Goal: Task Accomplishment & Management: Manage account settings

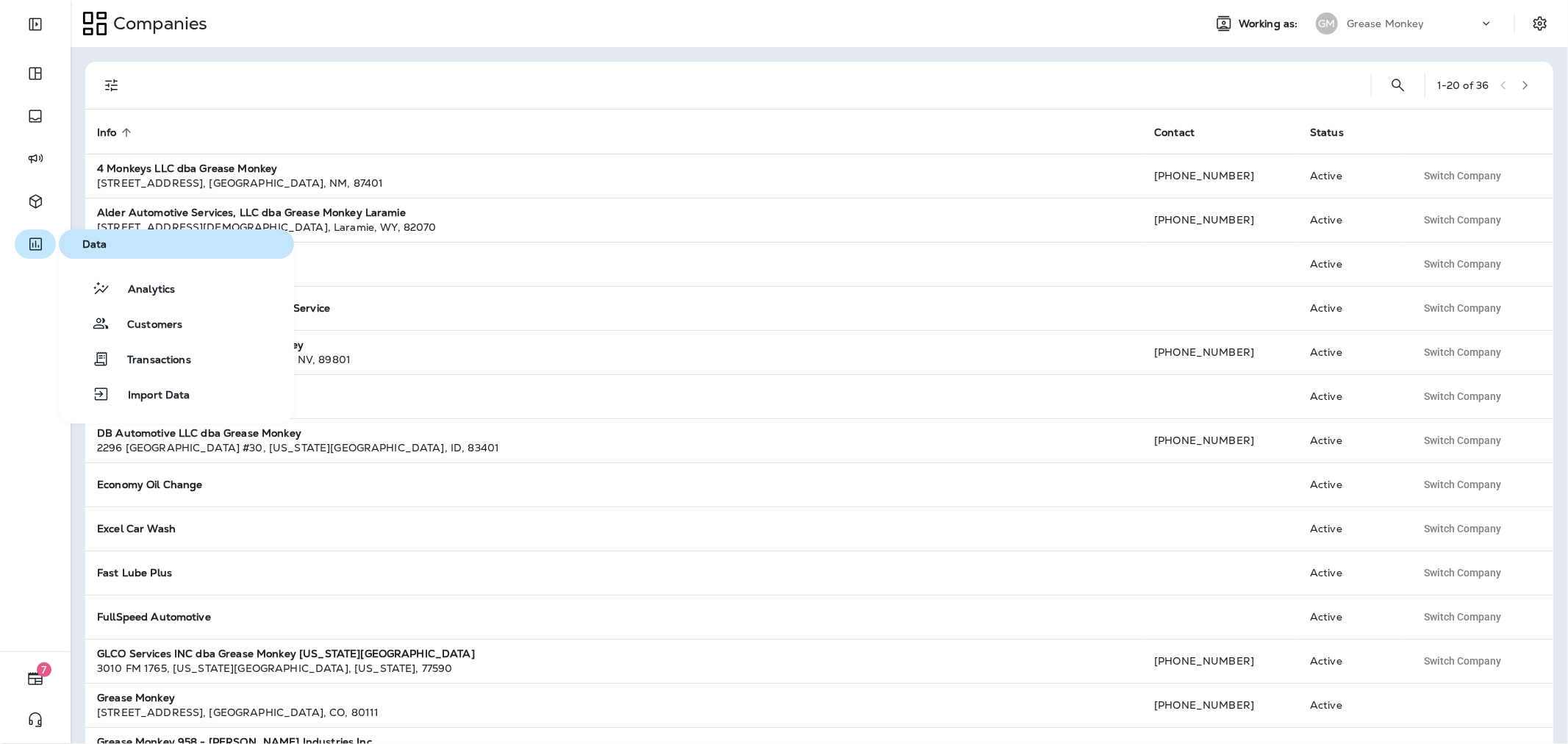
click at [27, 244] on icon "button" at bounding box center [36, 244] width 18 height 17
click at [147, 287] on span "Analytics" at bounding box center [142, 290] width 65 height 14
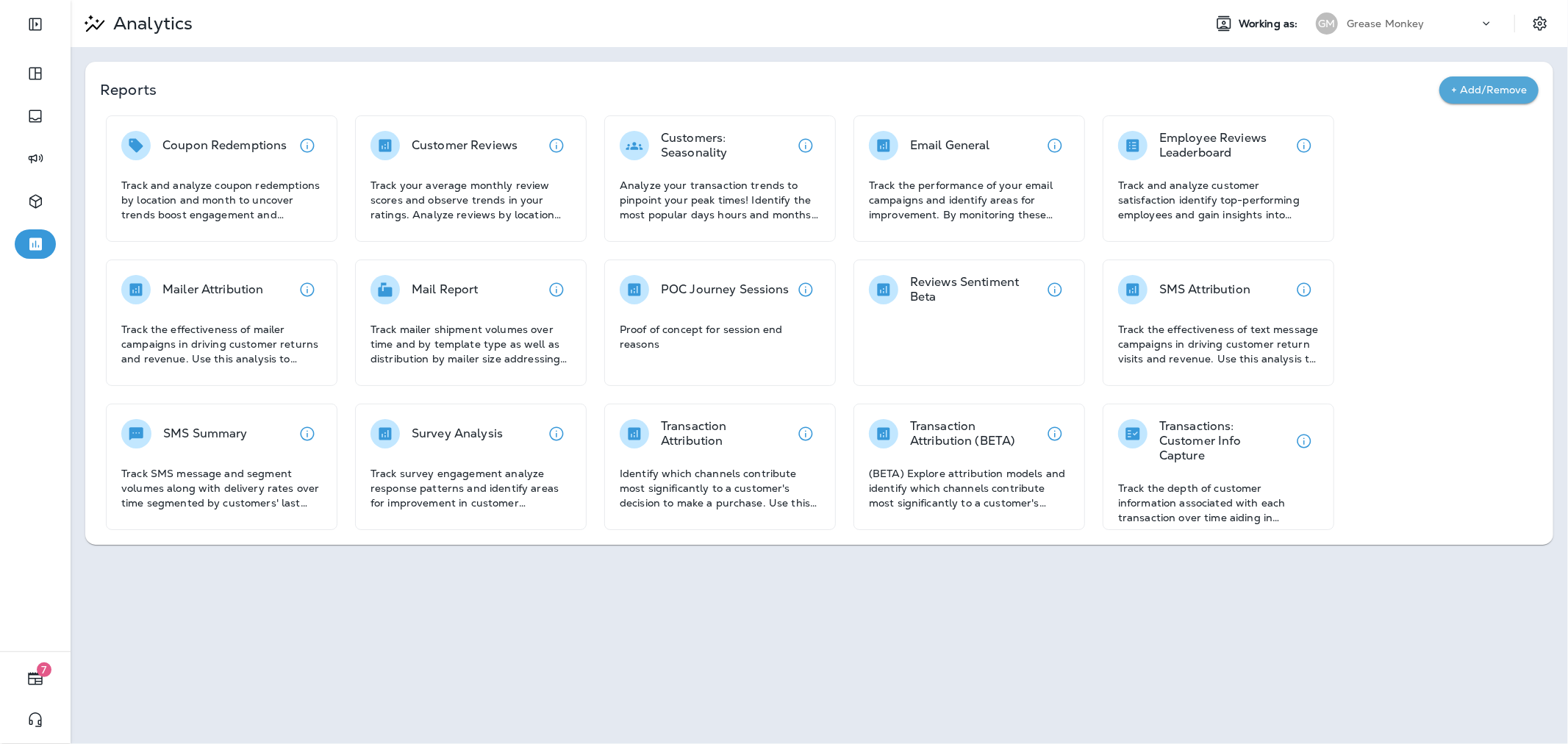
click at [1366, 13] on div "Grease Monkey" at bounding box center [1413, 23] width 132 height 22
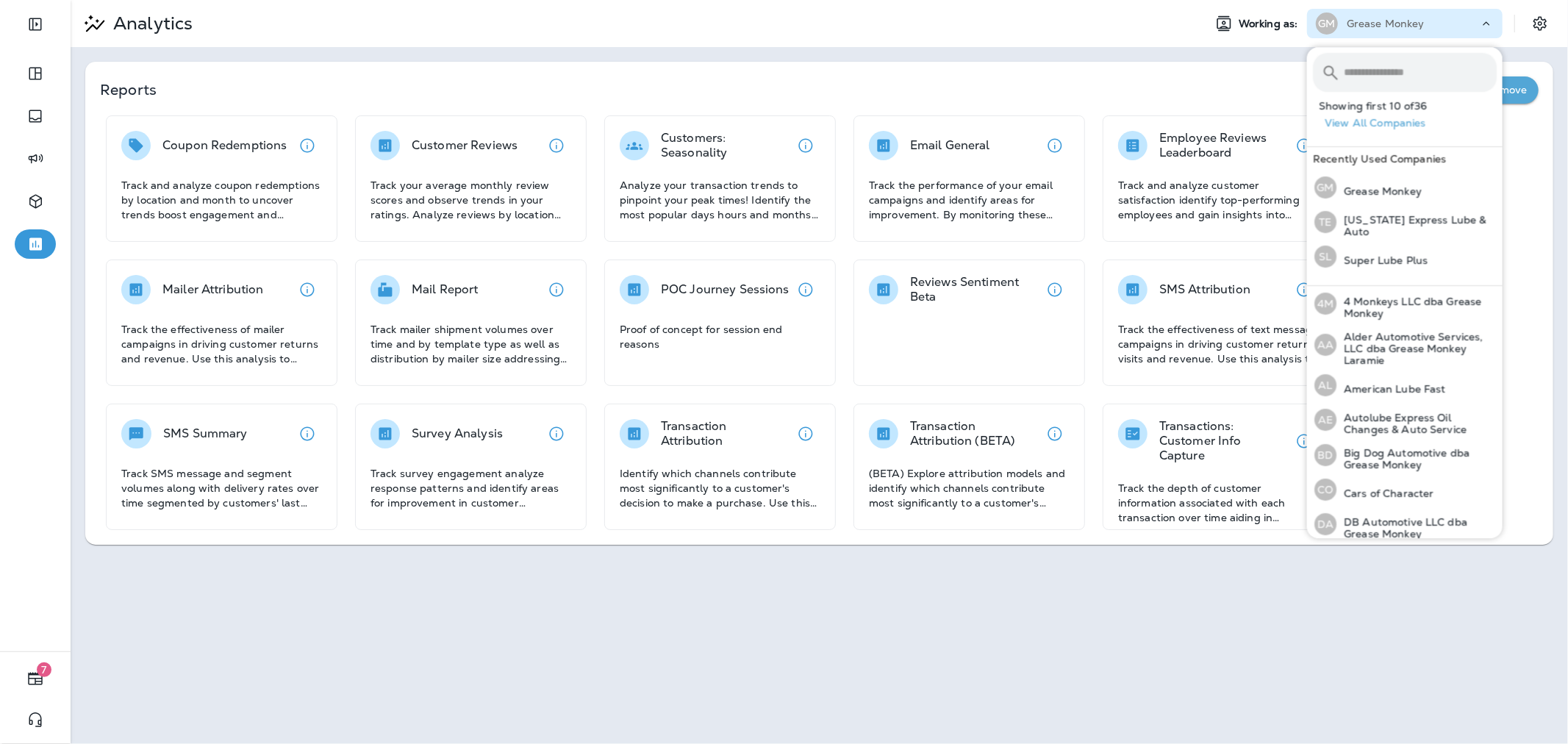
click at [1378, 65] on input "text" at bounding box center [1420, 72] width 153 height 39
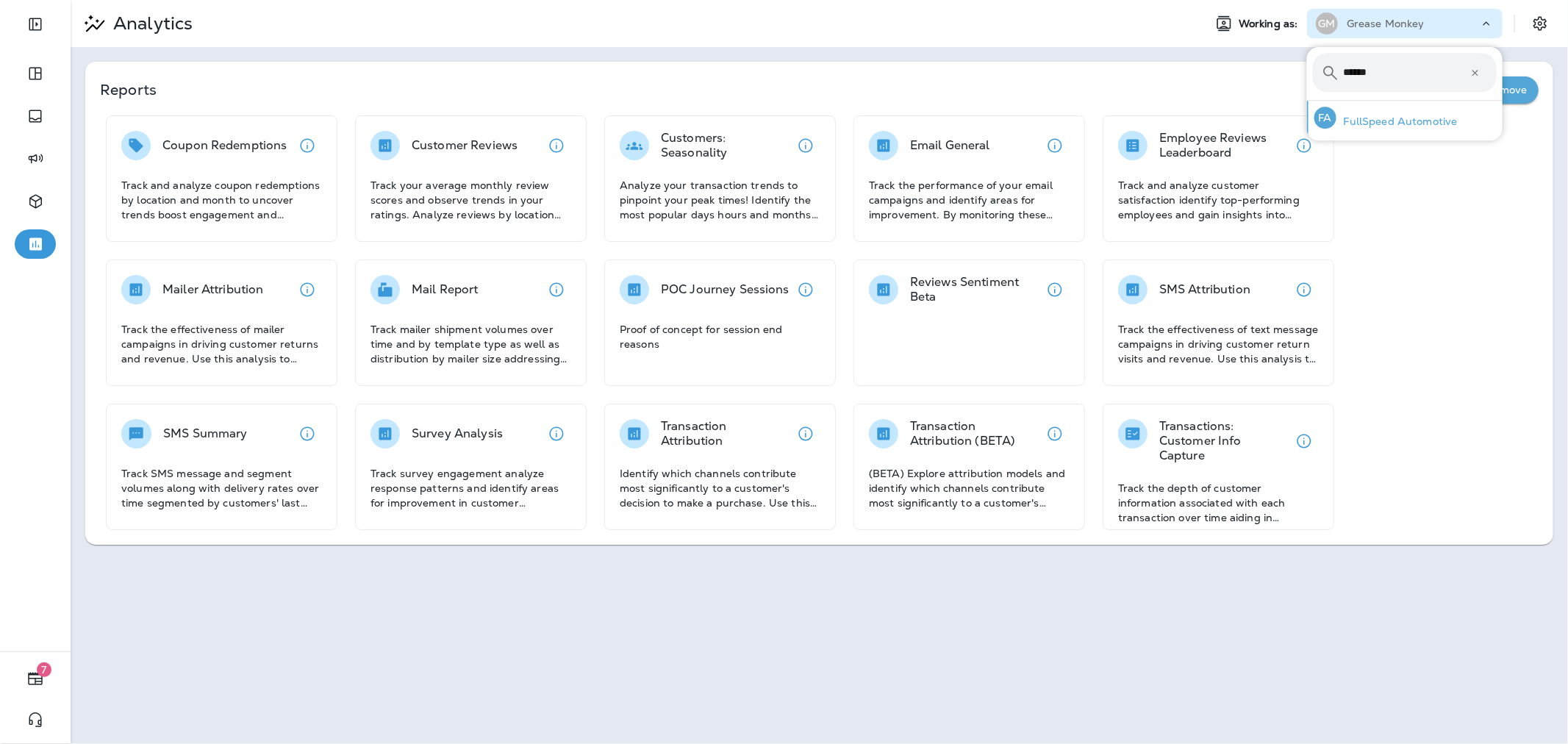
type input "******"
click at [1393, 112] on div "FA FullSpeed Automotive" at bounding box center [1386, 118] width 155 height 34
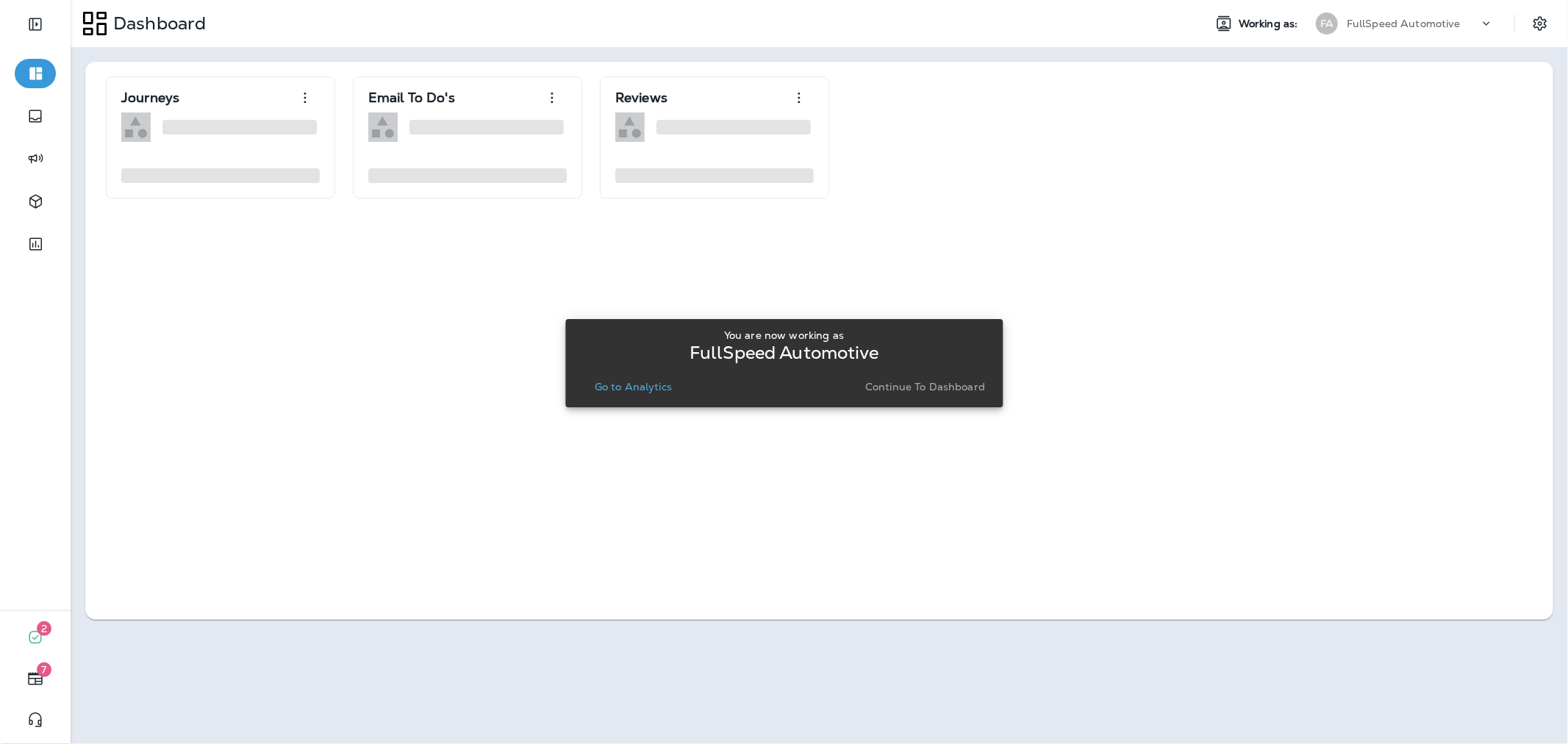
click at [629, 389] on p "Go to Analytics" at bounding box center [633, 386] width 77 height 11
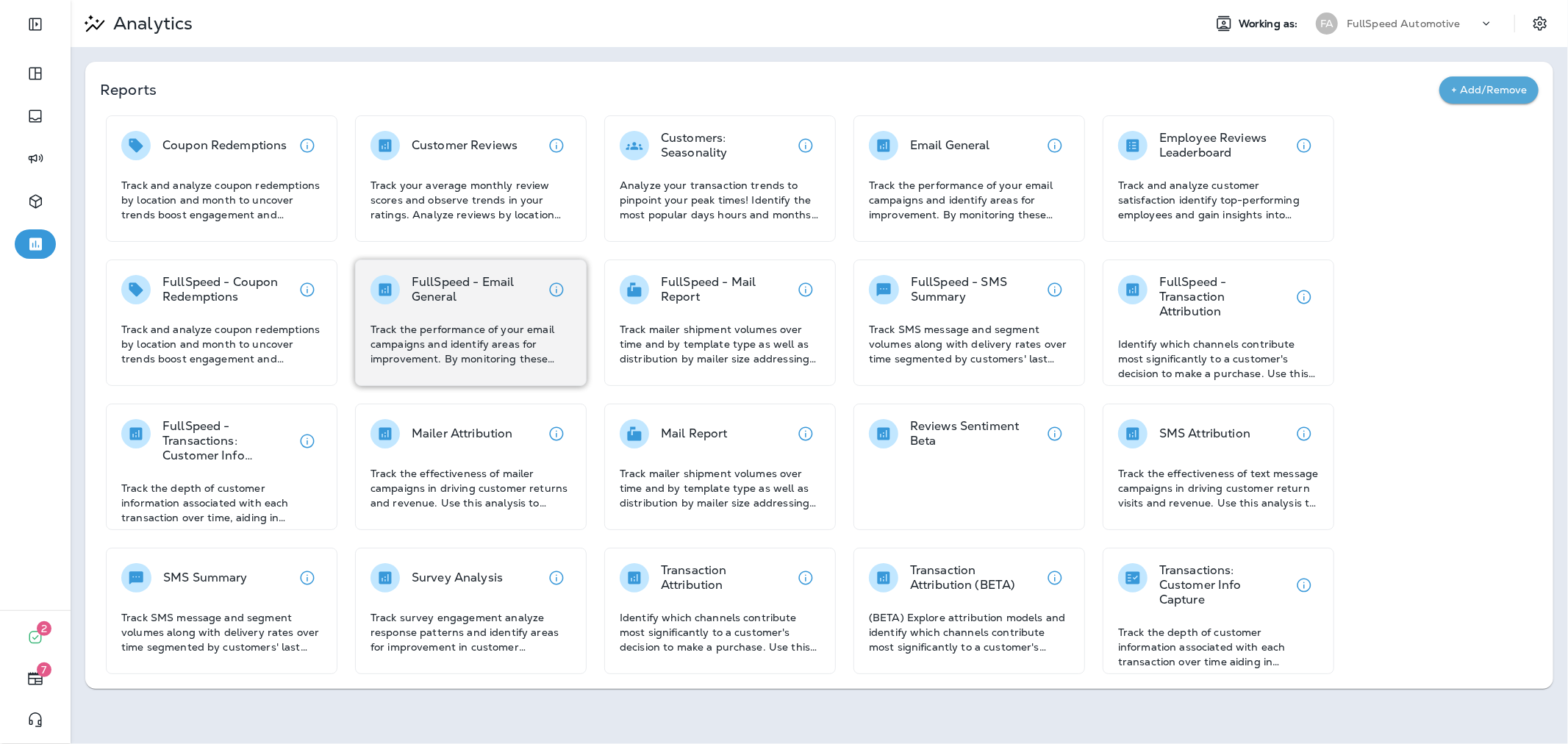
click at [494, 326] on p "Track the performance of your email campaigns and identify areas for improvemen…" at bounding box center [471, 344] width 200 height 44
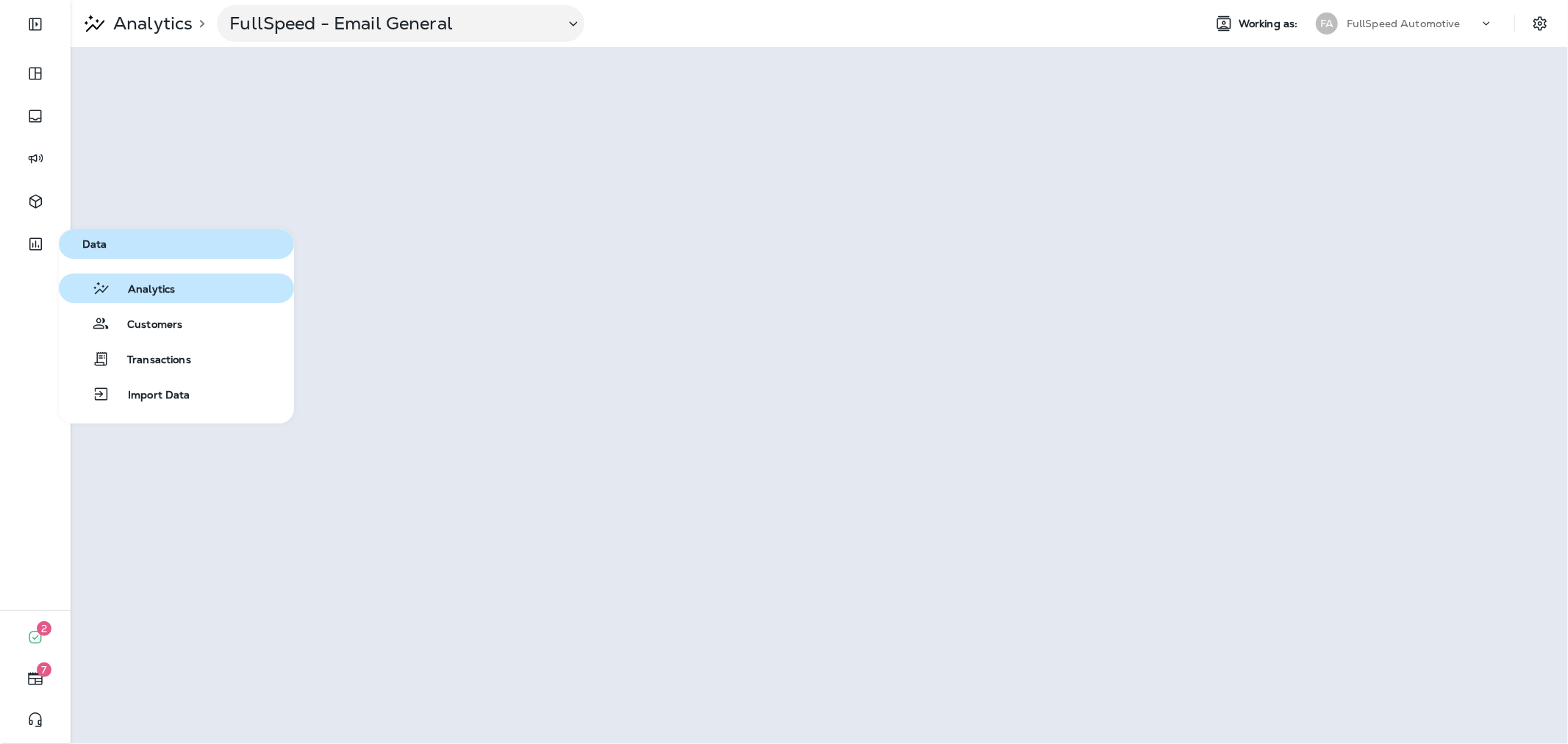
click at [137, 289] on span "Analytics" at bounding box center [142, 290] width 65 height 14
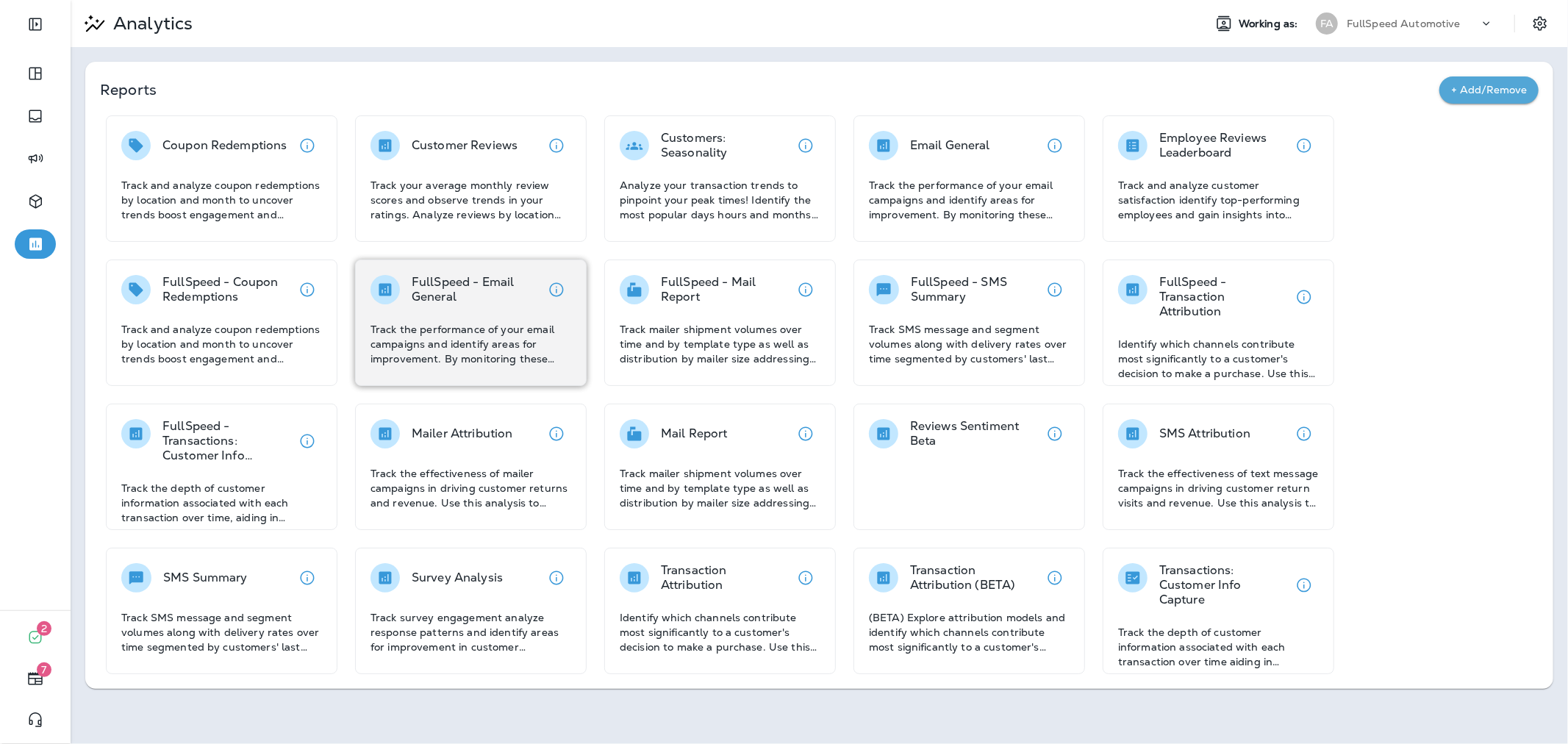
click at [472, 339] on p "Track the performance of your email campaigns and identify areas for improvemen…" at bounding box center [471, 344] width 200 height 44
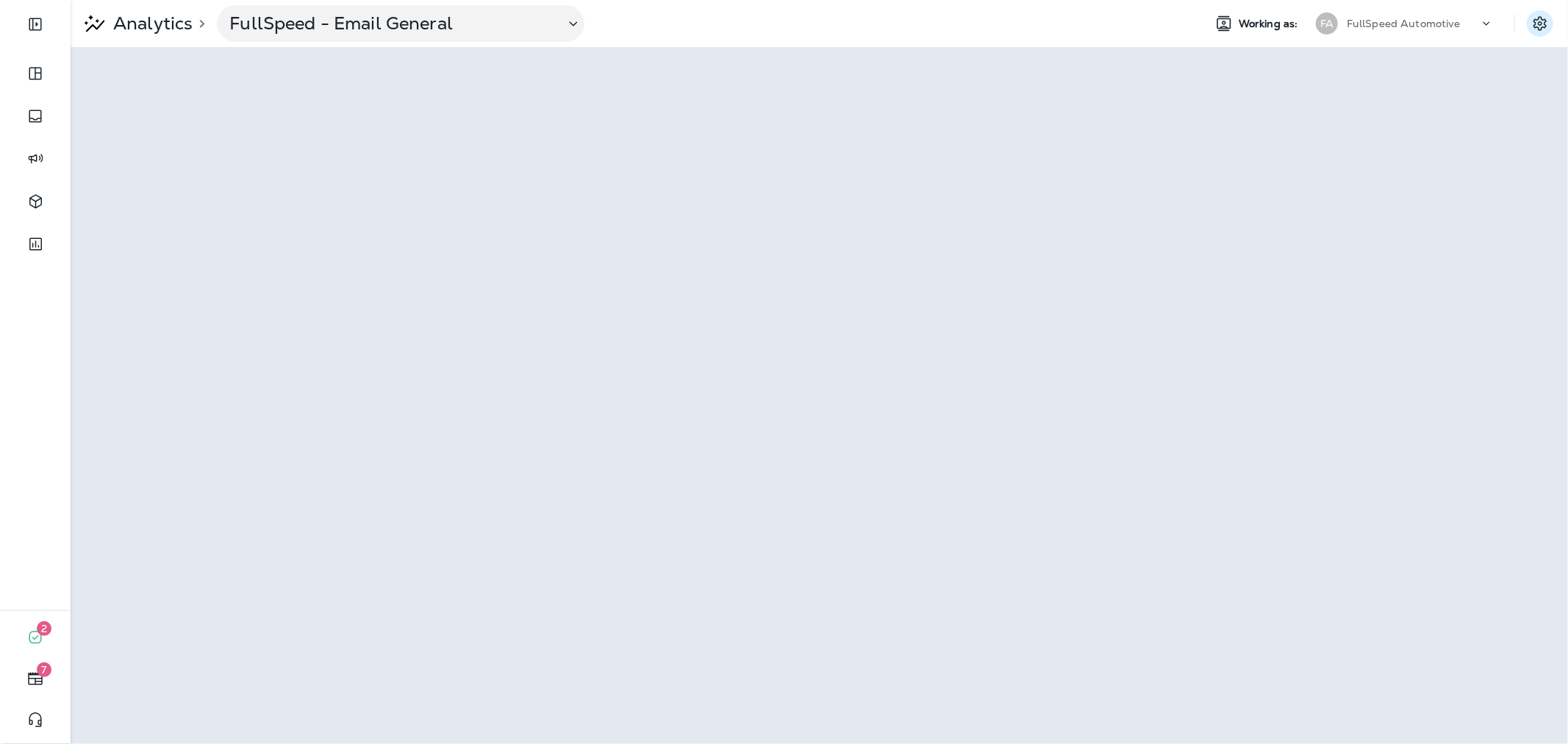
click at [1538, 17] on icon "Settings" at bounding box center [1540, 23] width 17 height 17
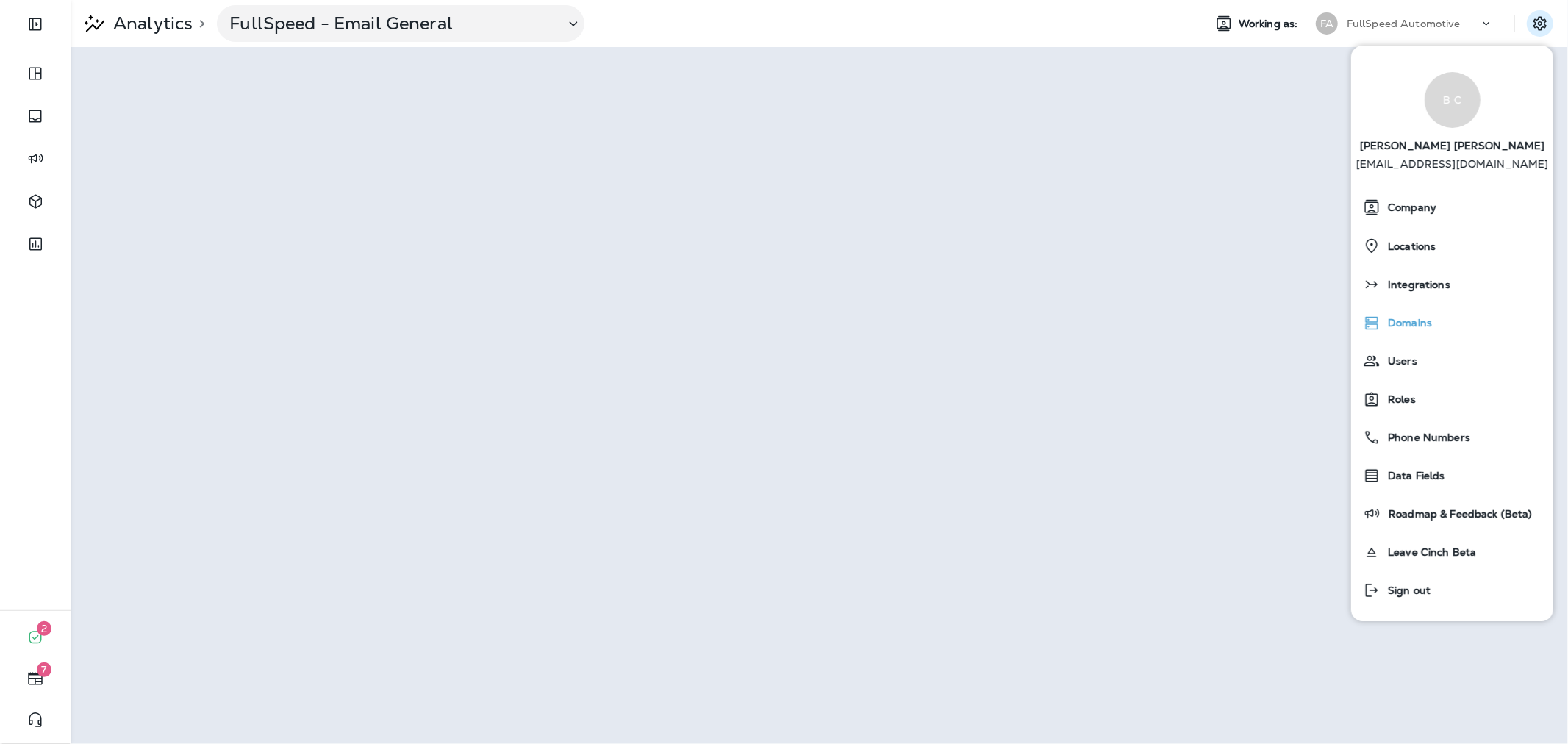
click at [1418, 320] on span "Domains" at bounding box center [1406, 323] width 52 height 12
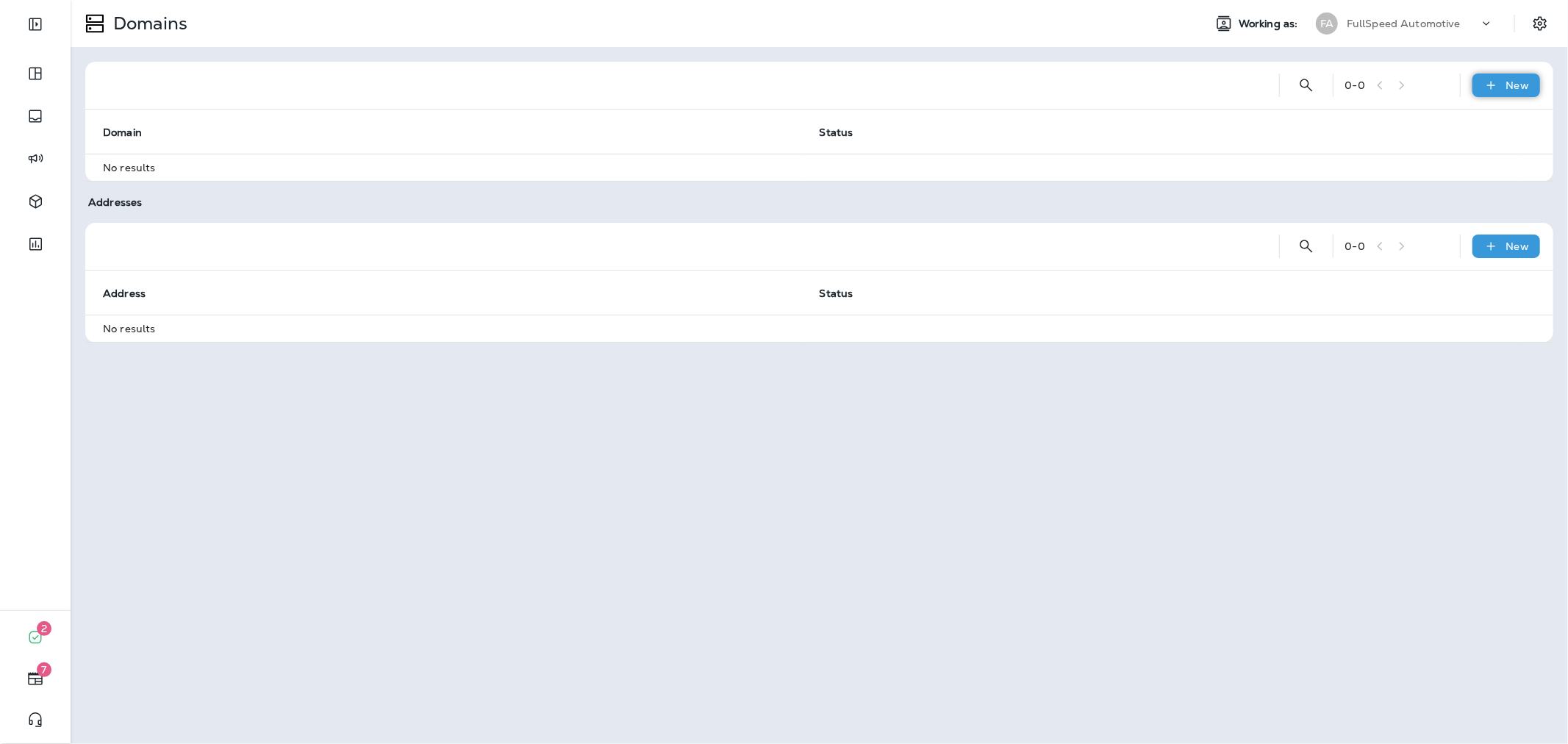
click at [1495, 90] on icon at bounding box center [1491, 85] width 15 height 14
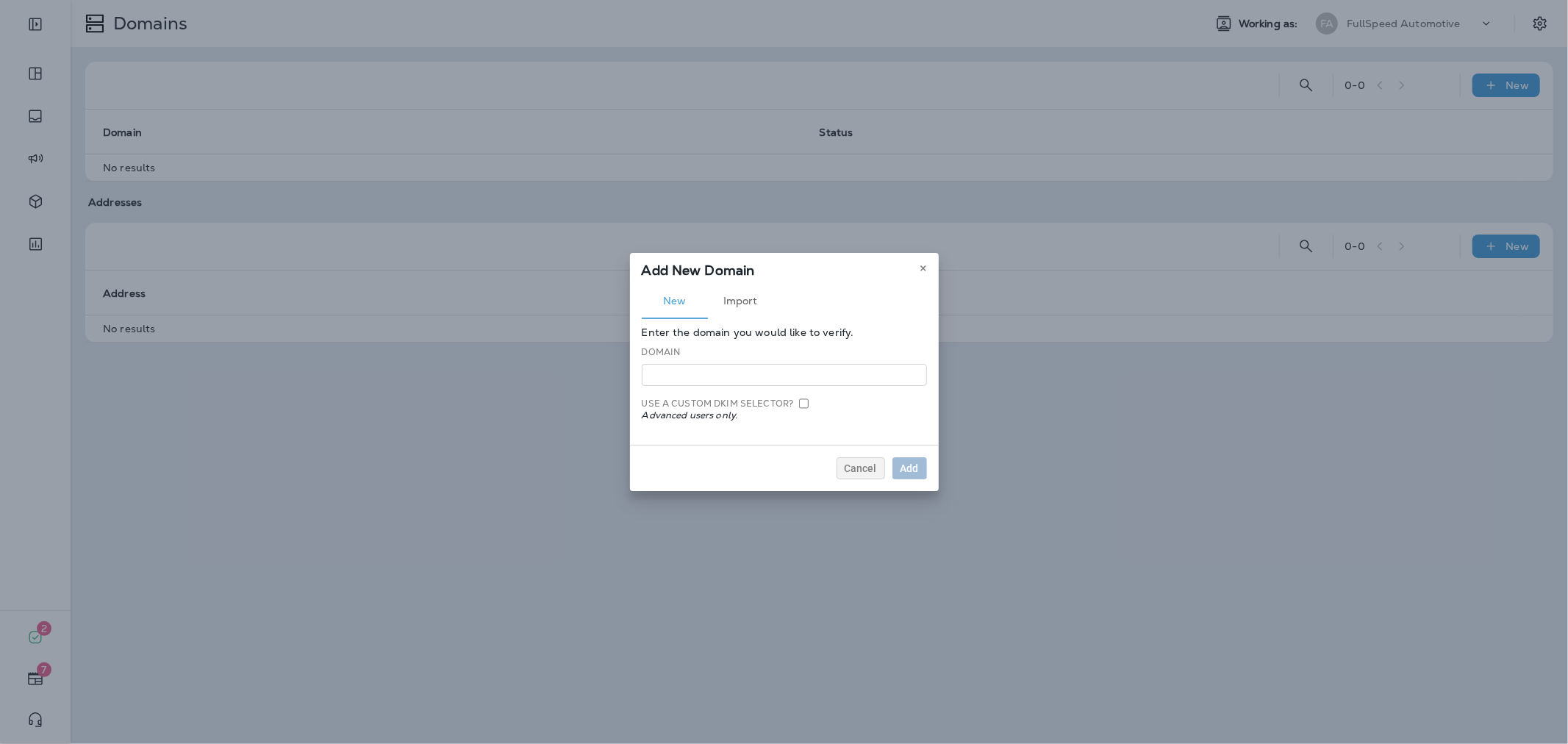
click at [728, 307] on button "Import" at bounding box center [740, 301] width 66 height 35
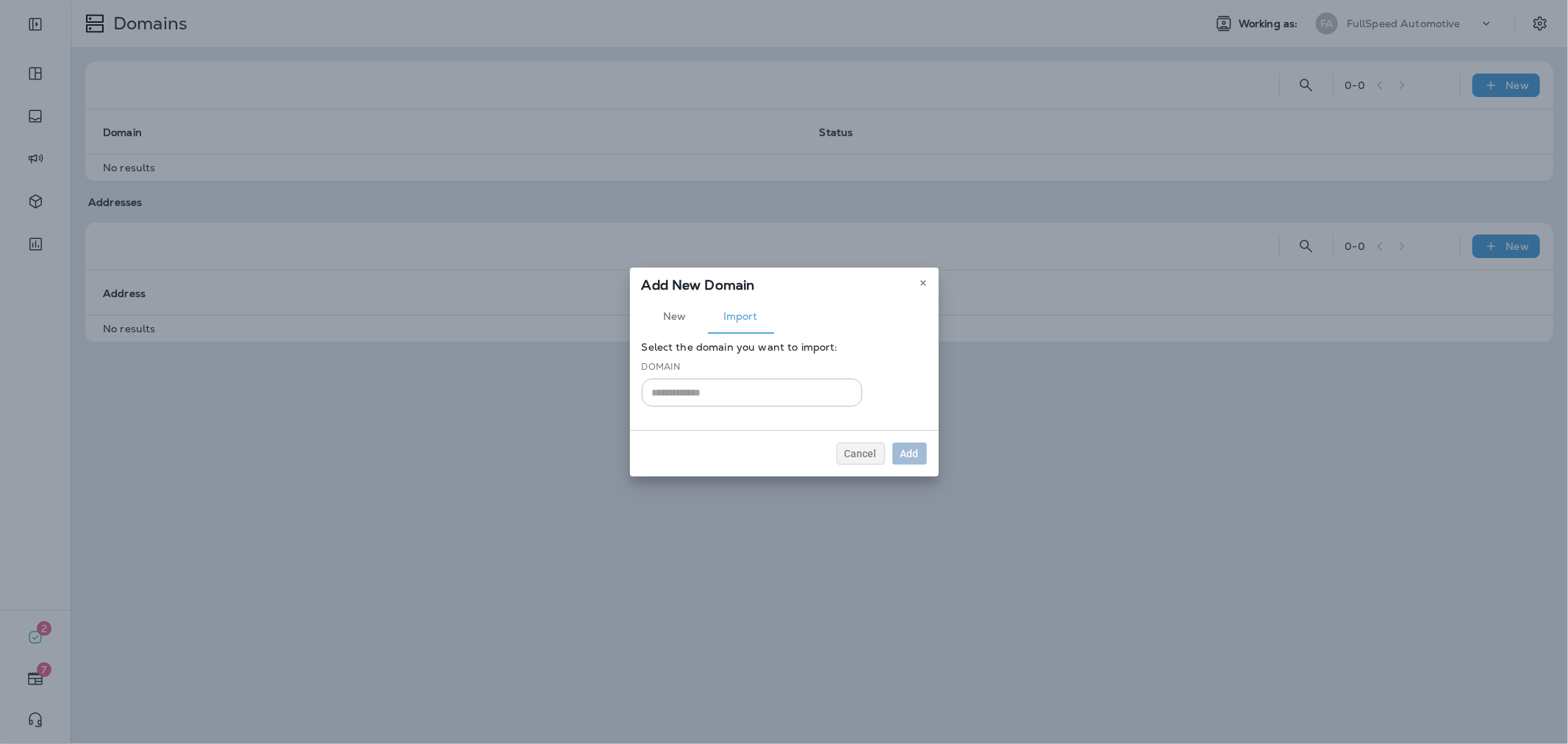
click at [932, 278] on div "Add New Domain" at bounding box center [784, 282] width 309 height 31
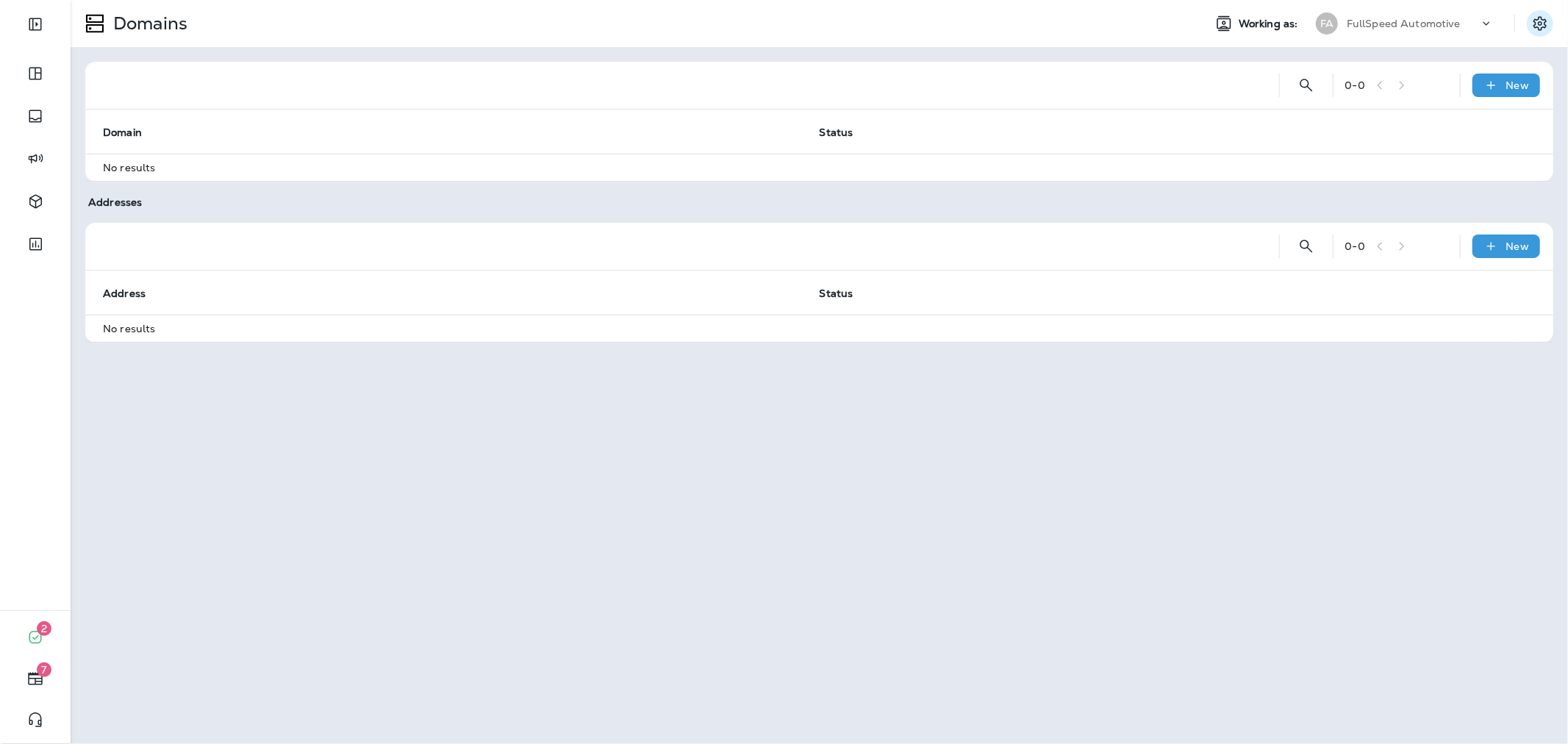
drag, startPoint x: 1535, startPoint y: 11, endPoint x: 1537, endPoint y: 17, distance: 6.3
click at [1540, 26] on icon "Settings" at bounding box center [1540, 23] width 17 height 17
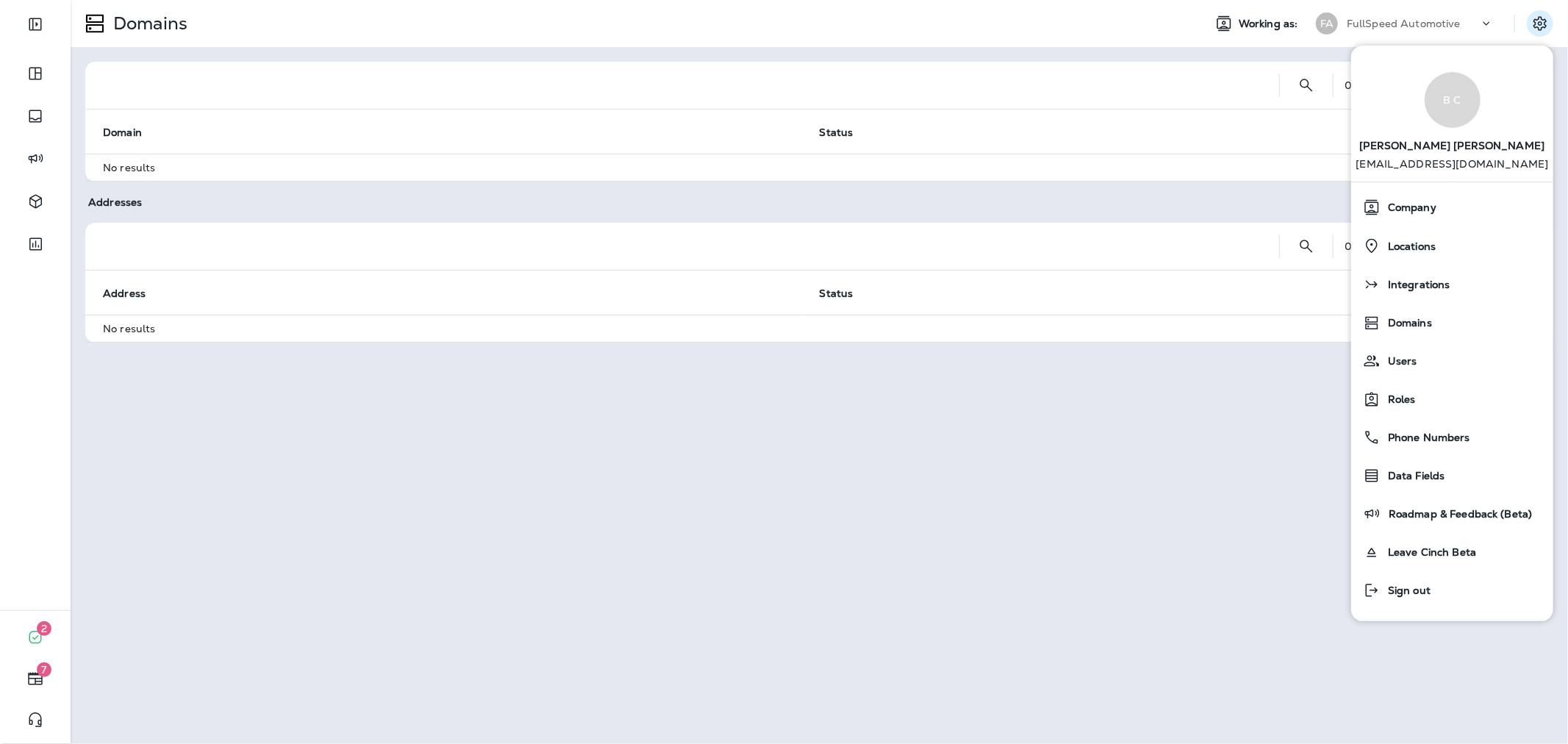
click at [1427, 24] on p "FullSpeed Automotive" at bounding box center [1404, 23] width 114 height 11
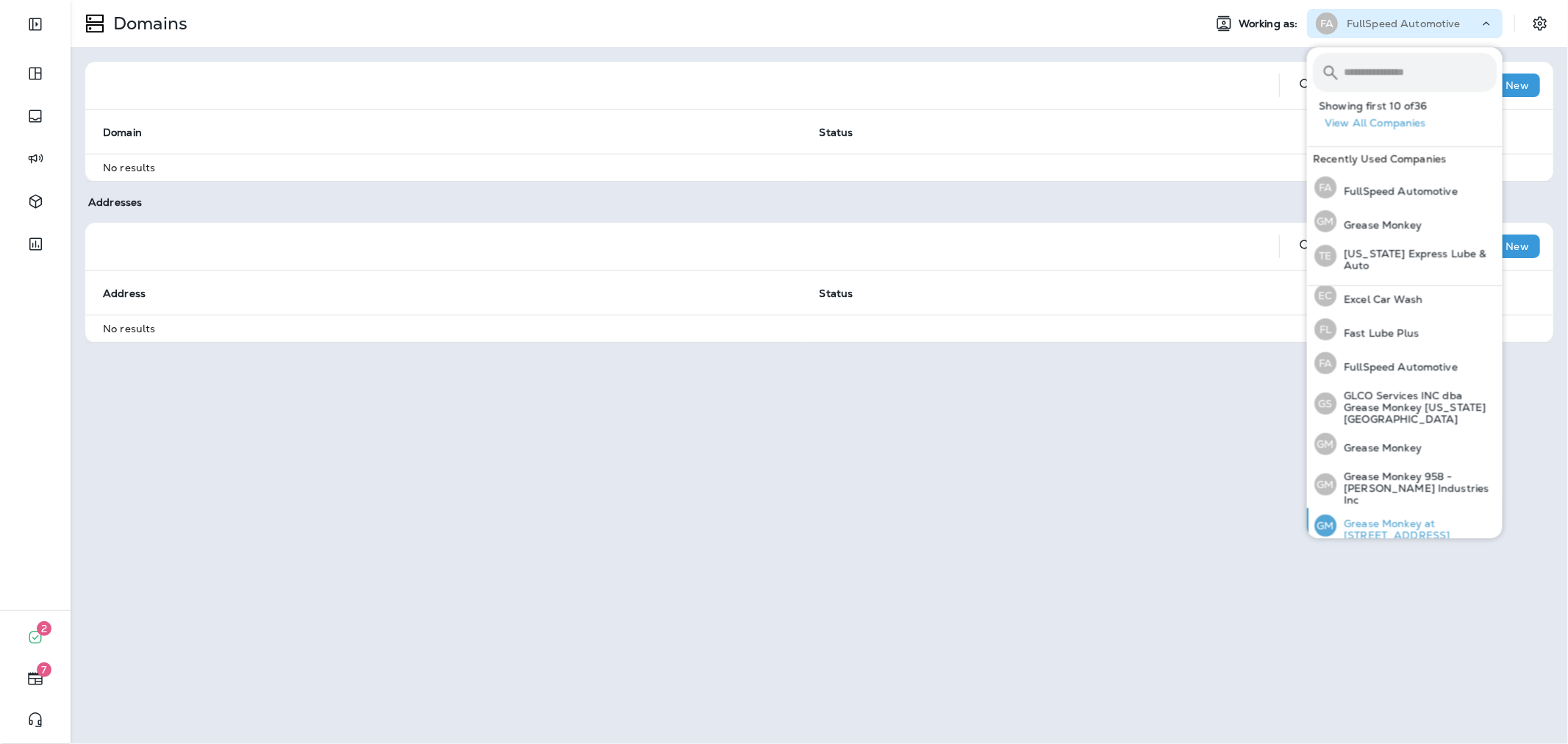
scroll to position [326, 0]
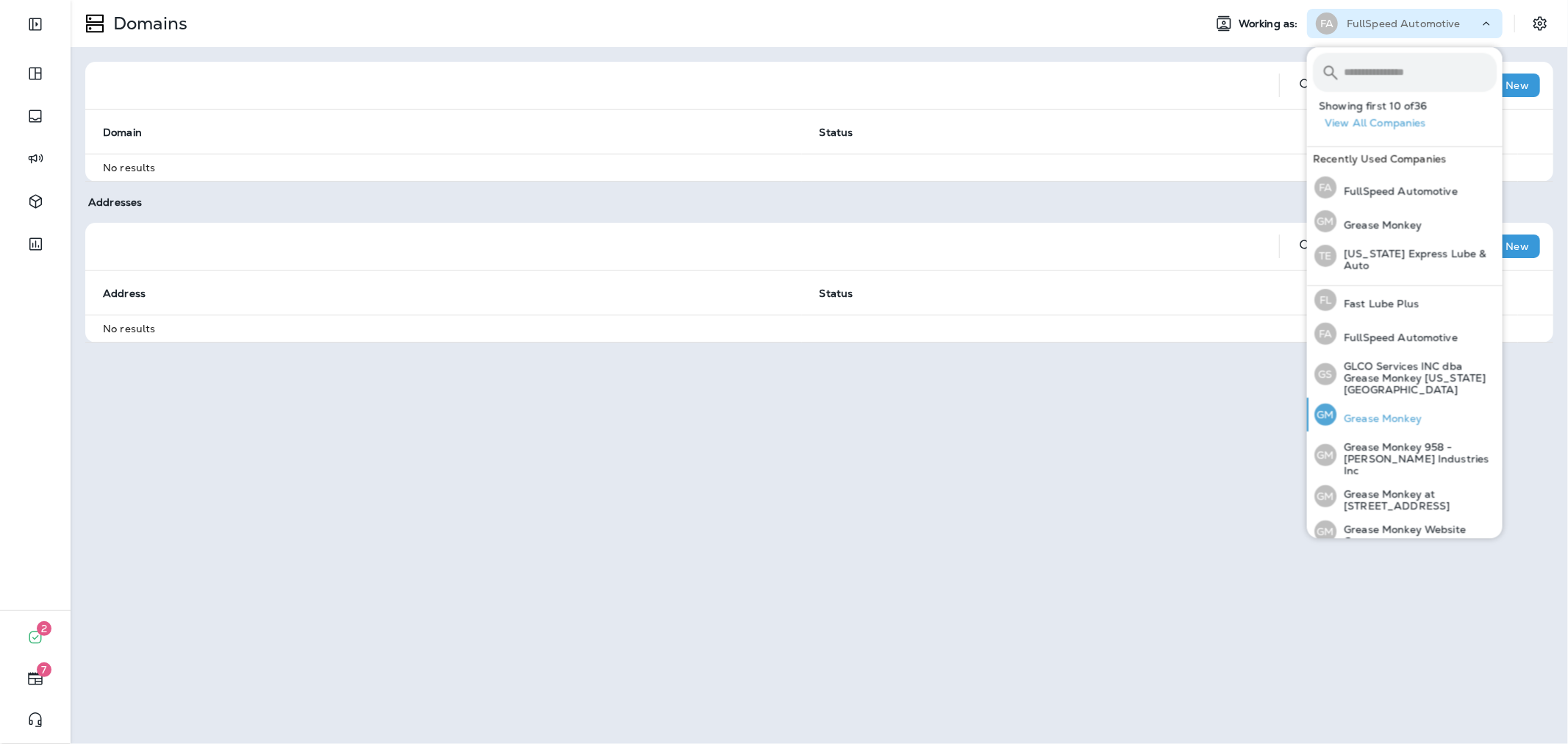
click at [1400, 412] on p "Grease Monkey" at bounding box center [1379, 418] width 85 height 11
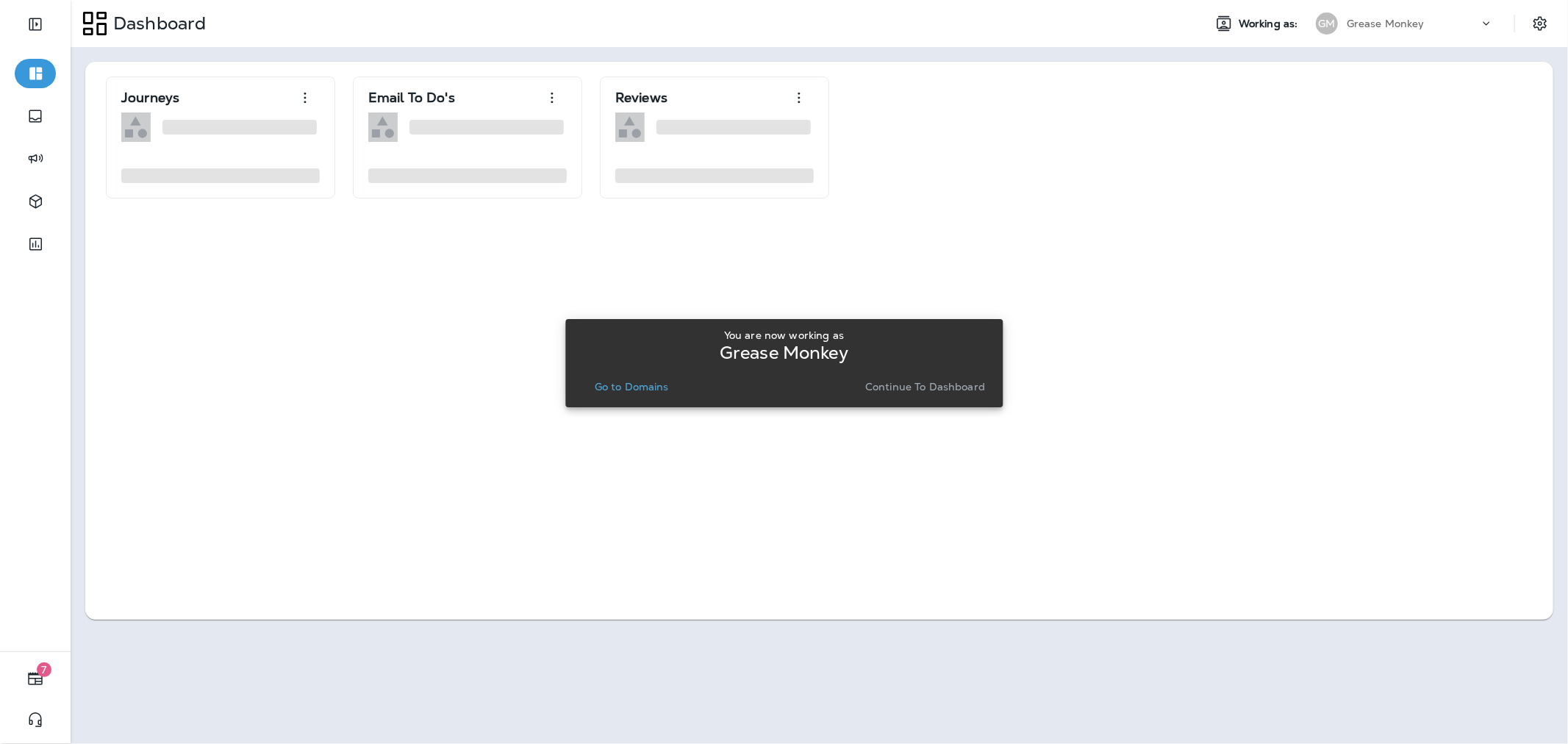
click at [623, 382] on p "Go to Domains" at bounding box center [632, 386] width 74 height 11
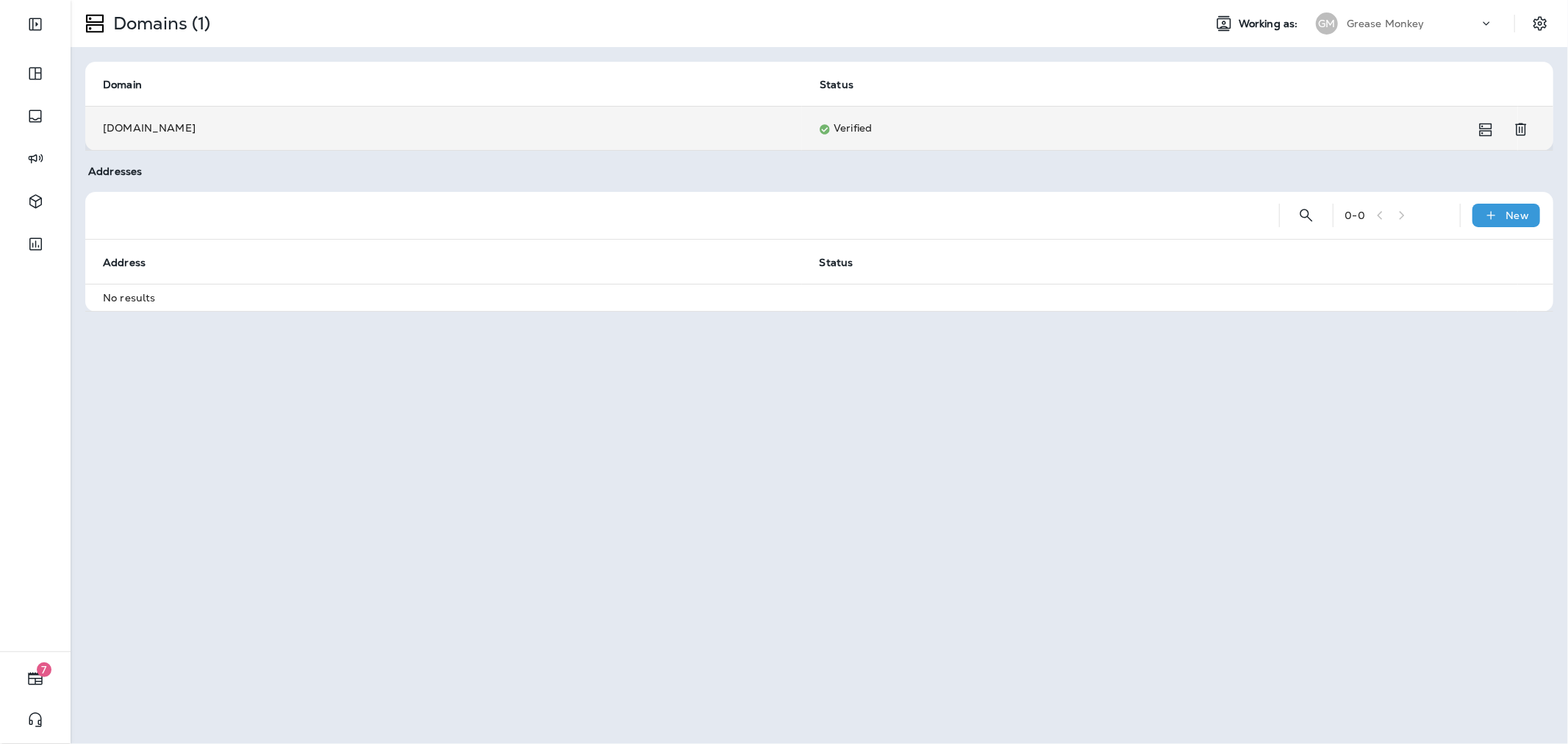
click at [278, 129] on td "[DOMAIN_NAME]" at bounding box center [443, 128] width 717 height 44
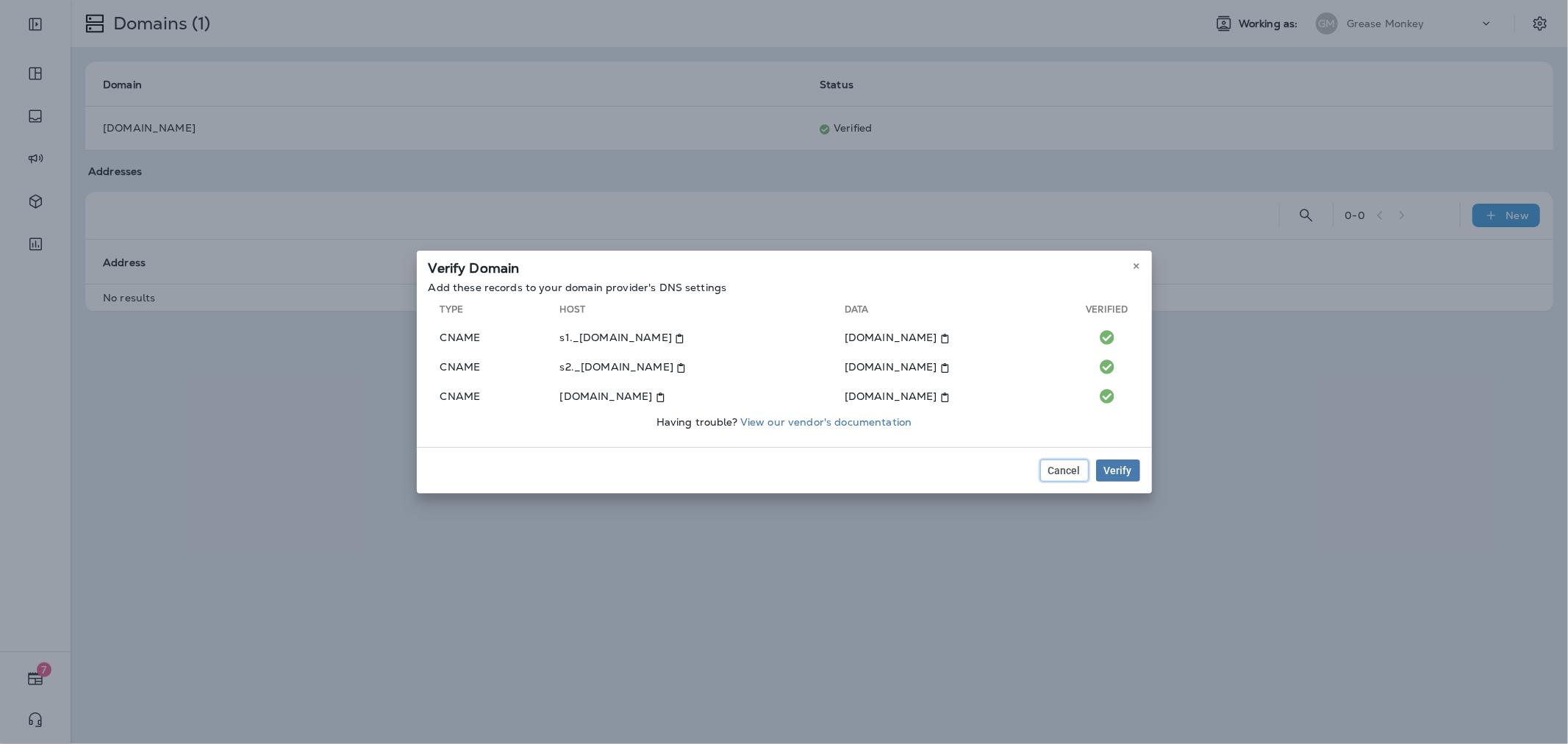
click at [1066, 465] on span "Cancel" at bounding box center [1065, 471] width 33 height 11
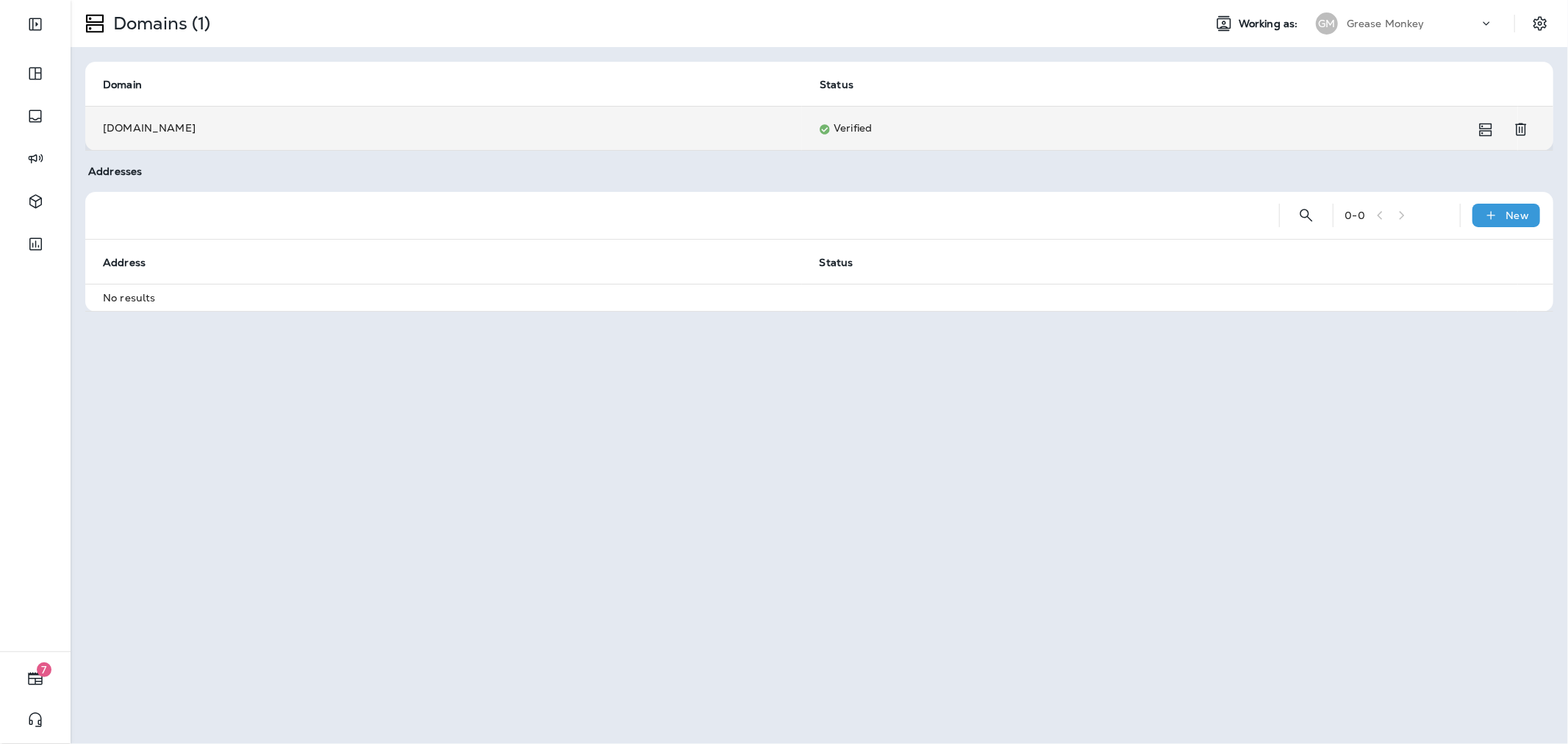
click at [1251, 133] on td "Verified" at bounding box center [1159, 128] width 716 height 44
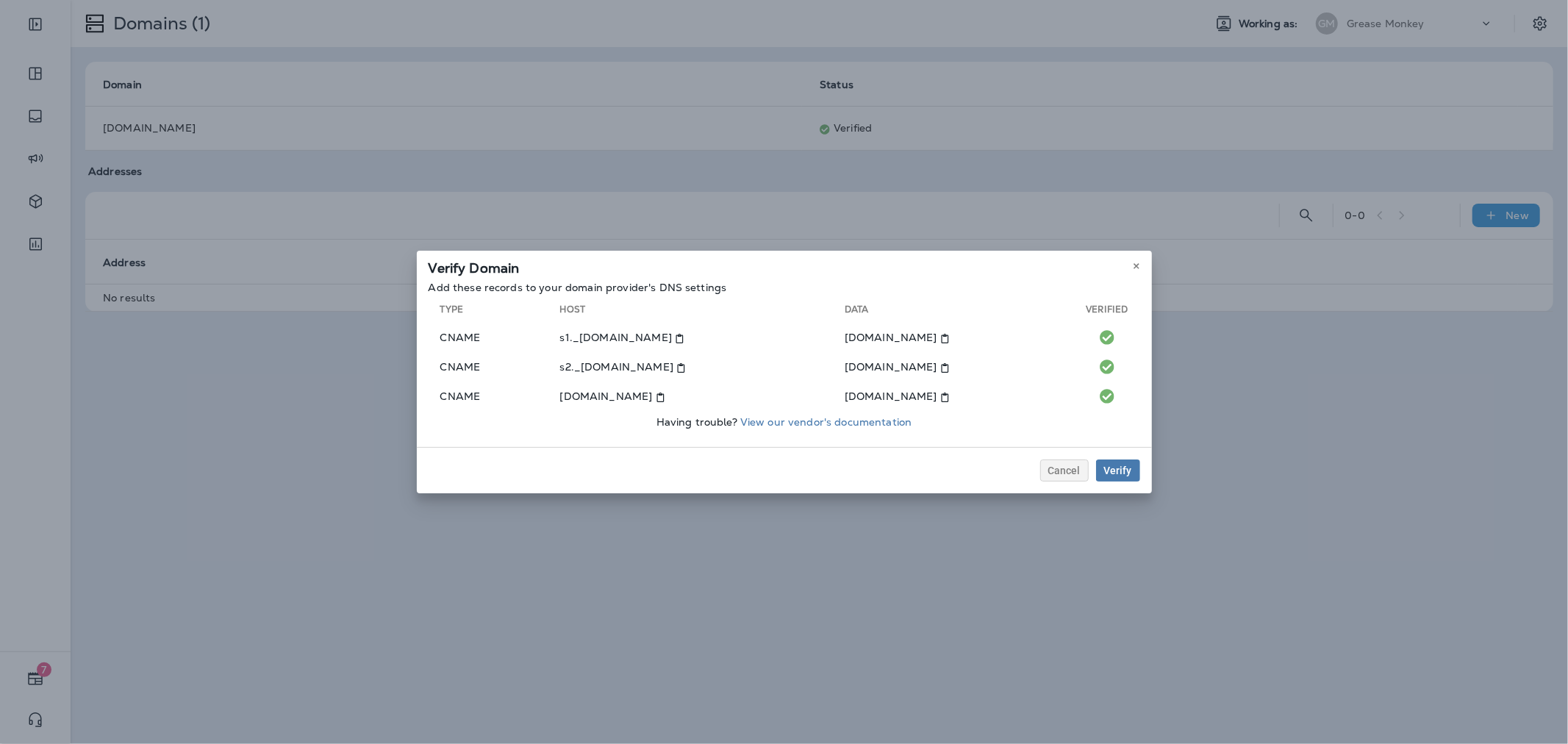
click at [1066, 481] on div "Cancel Verify" at bounding box center [784, 470] width 735 height 46
click at [1056, 465] on span "Cancel" at bounding box center [1065, 471] width 33 height 11
